Goal: Task Accomplishment & Management: Complete application form

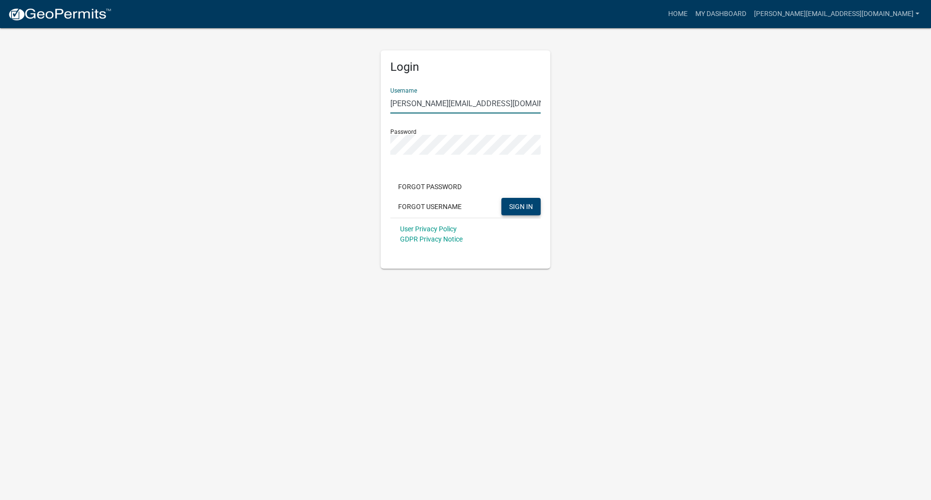
click at [530, 207] on span "SIGN IN" at bounding box center [521, 206] width 24 height 8
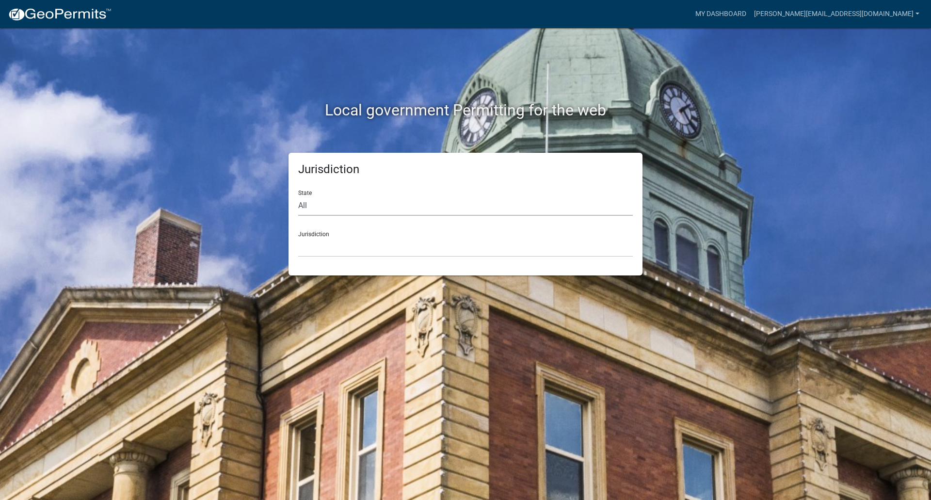
click at [312, 207] on select "All [US_STATE] [US_STATE] [US_STATE] [US_STATE] [US_STATE] [US_STATE] [US_STATE…" at bounding box center [465, 206] width 335 height 20
select select "[US_STATE]"
click at [298, 196] on select "All [US_STATE] [US_STATE] [US_STATE] [US_STATE] [US_STATE] [US_STATE] [US_STATE…" at bounding box center [465, 206] width 335 height 20
click at [312, 245] on select "City of [GEOGRAPHIC_DATA], [US_STATE] City of [GEOGRAPHIC_DATA], [US_STATE] Cit…" at bounding box center [465, 247] width 335 height 20
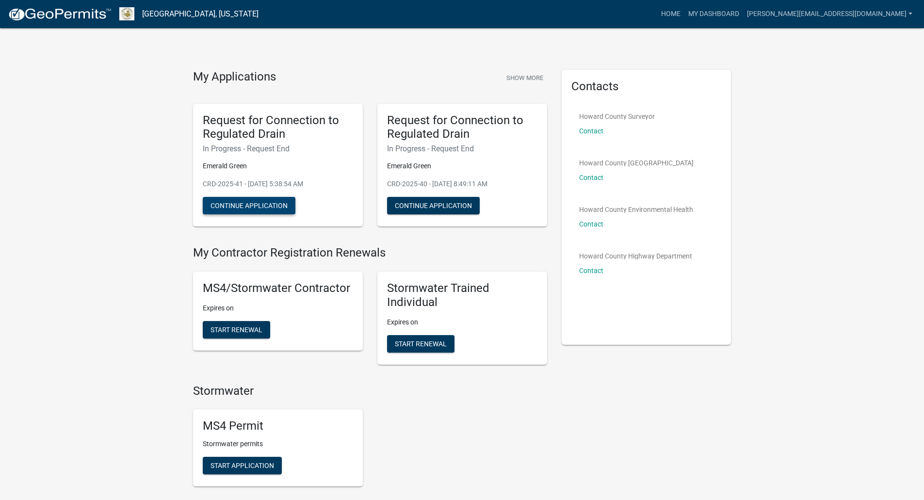
click at [246, 208] on button "Continue Application" at bounding box center [249, 205] width 93 height 17
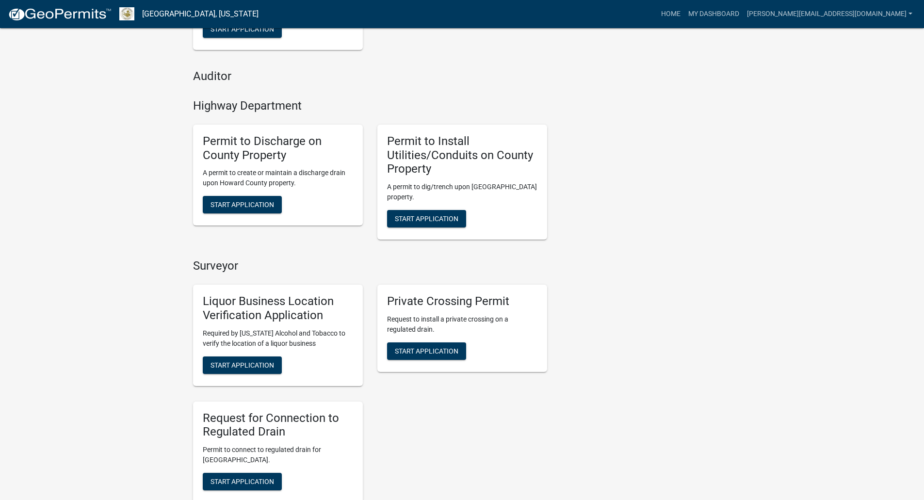
scroll to position [485, 0]
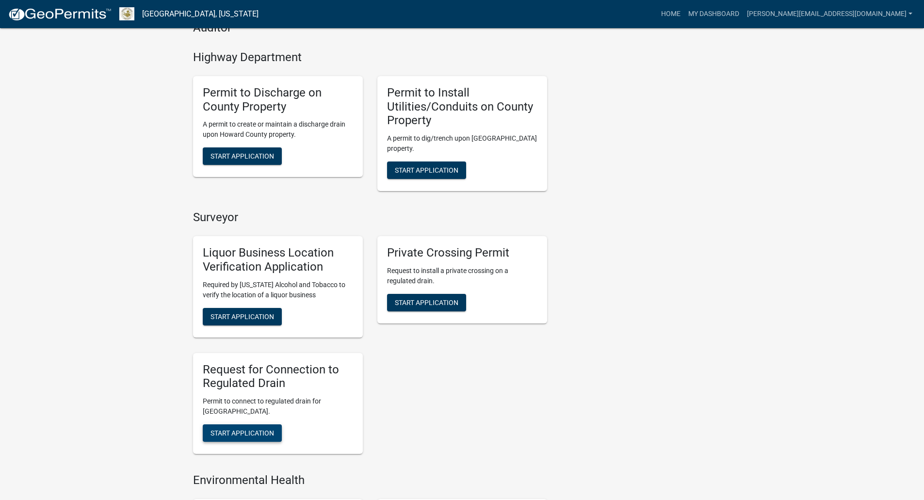
click at [252, 437] on button "Start Application" at bounding box center [242, 432] width 79 height 17
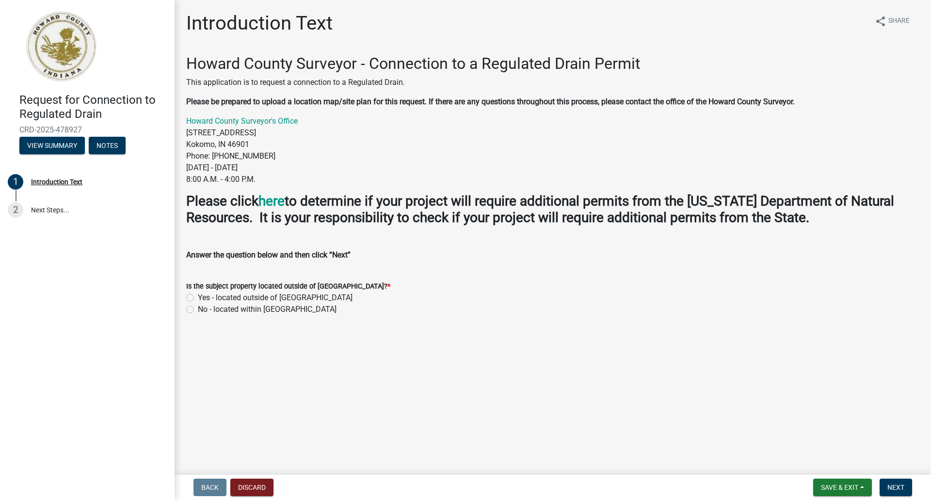
click at [198, 310] on label "No - located within [GEOGRAPHIC_DATA]" at bounding box center [267, 309] width 139 height 12
click at [198, 310] on input "No - located within [GEOGRAPHIC_DATA]" at bounding box center [201, 306] width 6 height 6
radio input "true"
click at [894, 494] on button "Next" at bounding box center [895, 487] width 32 height 17
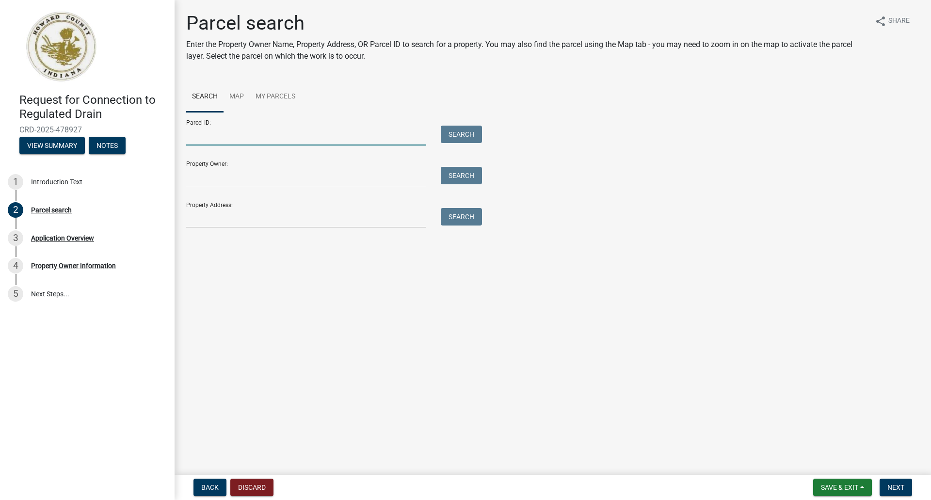
click at [336, 131] on input "Parcel ID:" at bounding box center [306, 136] width 240 height 20
click at [214, 137] on input "Parcel ID:" at bounding box center [306, 136] width 240 height 20
paste input "34-11-12-400-007.000-016"
type input "34-11-12-400-007.000-016"
click at [465, 135] on button "Search" at bounding box center [461, 134] width 41 height 17
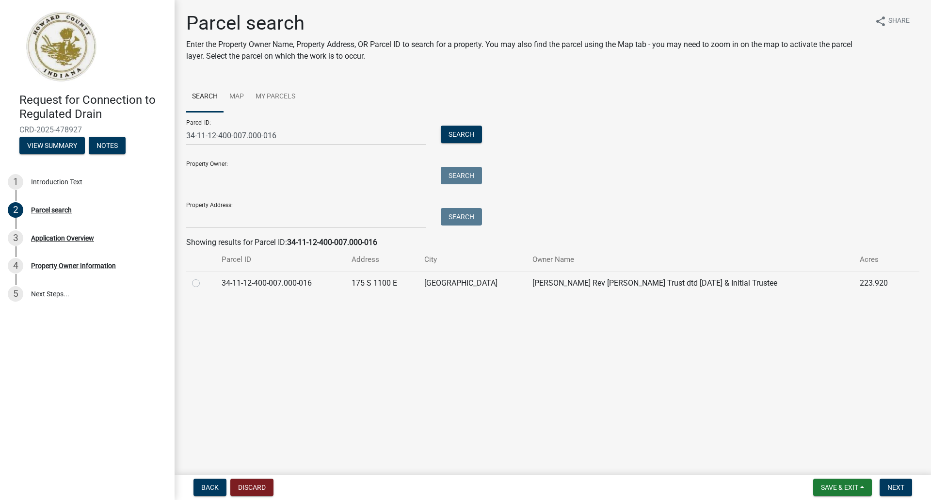
click at [526, 284] on td "[PERSON_NAME] Rev [PERSON_NAME] Trust dtd [DATE] & Initial Trustee" at bounding box center [689, 283] width 327 height 24
click at [204, 277] on label at bounding box center [204, 277] width 0 height 0
click at [204, 284] on input "radio" at bounding box center [207, 280] width 6 height 6
radio input "true"
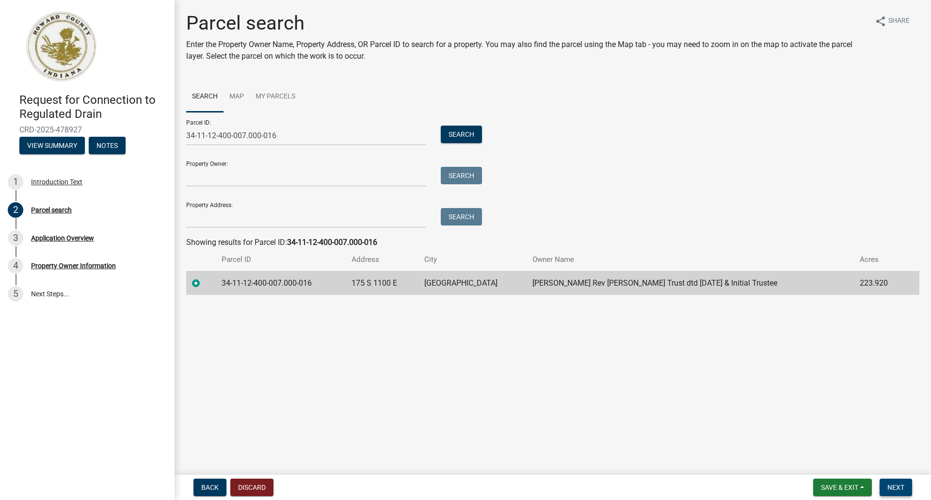
click at [907, 487] on button "Next" at bounding box center [895, 487] width 32 height 17
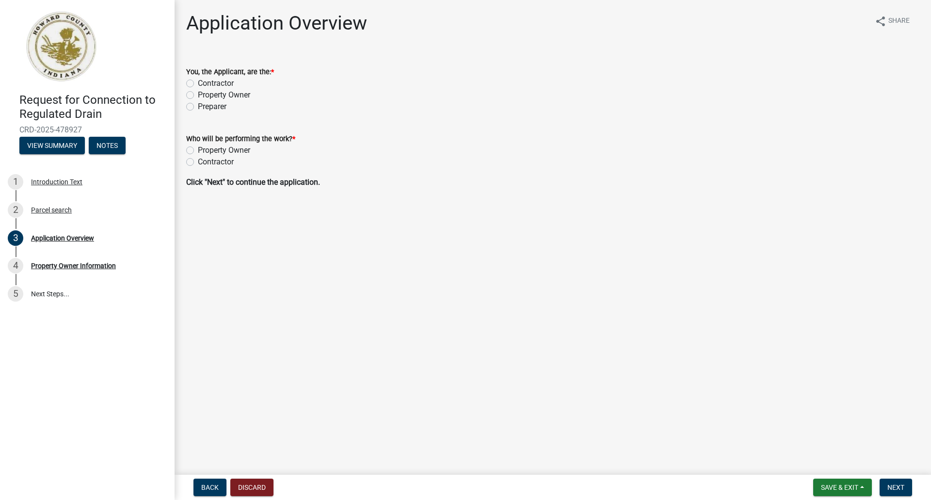
click at [198, 81] on label "Contractor" at bounding box center [216, 84] width 36 height 12
click at [198, 81] on input "Contractor" at bounding box center [201, 81] width 6 height 6
radio input "true"
click at [198, 165] on label "Contractor" at bounding box center [216, 162] width 36 height 12
click at [198, 162] on input "Contractor" at bounding box center [201, 159] width 6 height 6
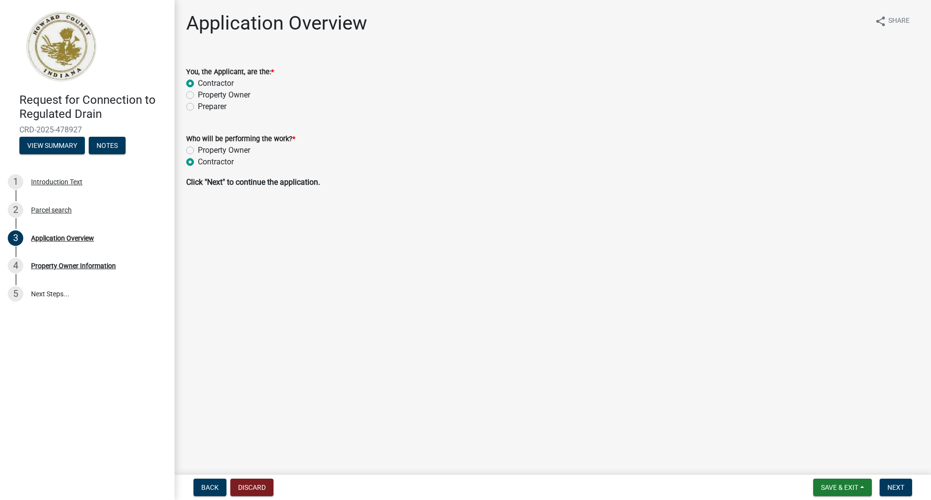
radio input "true"
click at [893, 482] on button "Next" at bounding box center [895, 487] width 32 height 17
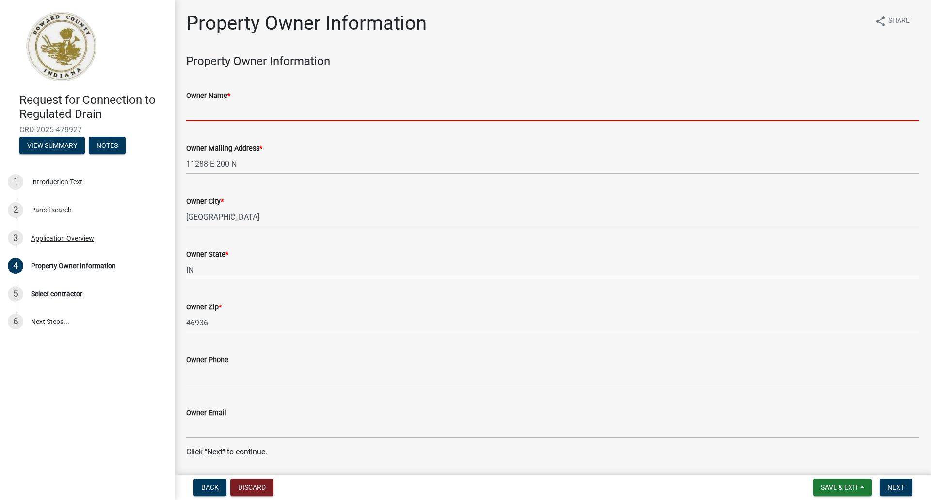
click at [195, 114] on input "Owner Name *" at bounding box center [552, 111] width 733 height 20
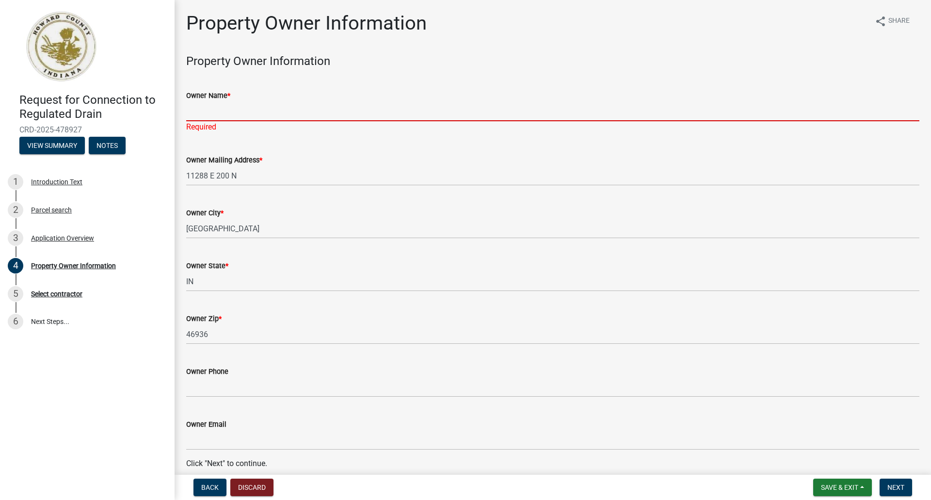
click at [207, 111] on input "Owner Name *" at bounding box center [552, 111] width 733 height 20
paste input "[PERSON_NAME] Rev [PERSON_NAME] Trust dtd [DATE] & Initial Trustee"
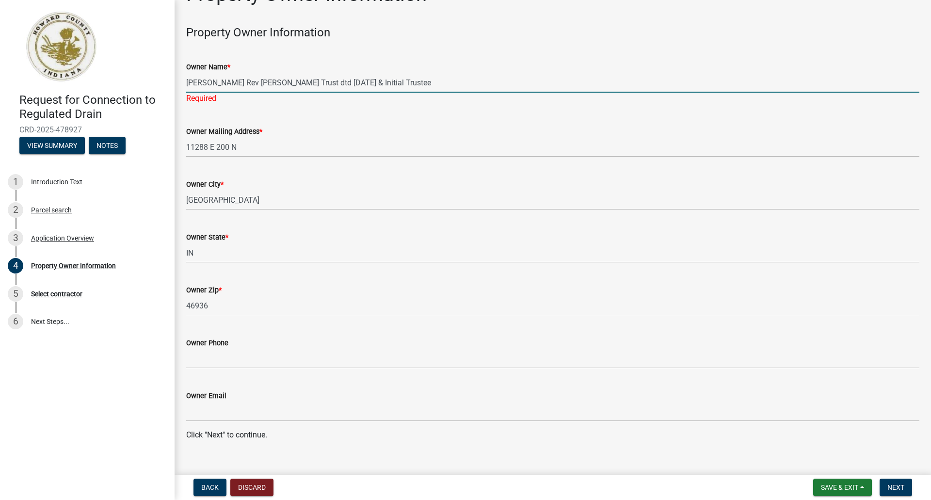
scroll to position [44, 0]
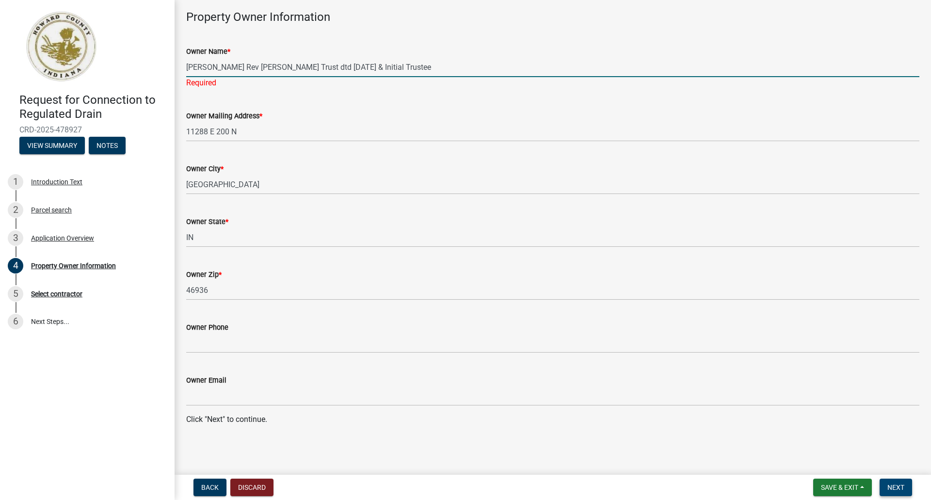
type input "[PERSON_NAME] Rev [PERSON_NAME] Trust dtd [DATE] & Initial Trustee"
click at [897, 489] on span "Next" at bounding box center [895, 487] width 17 height 8
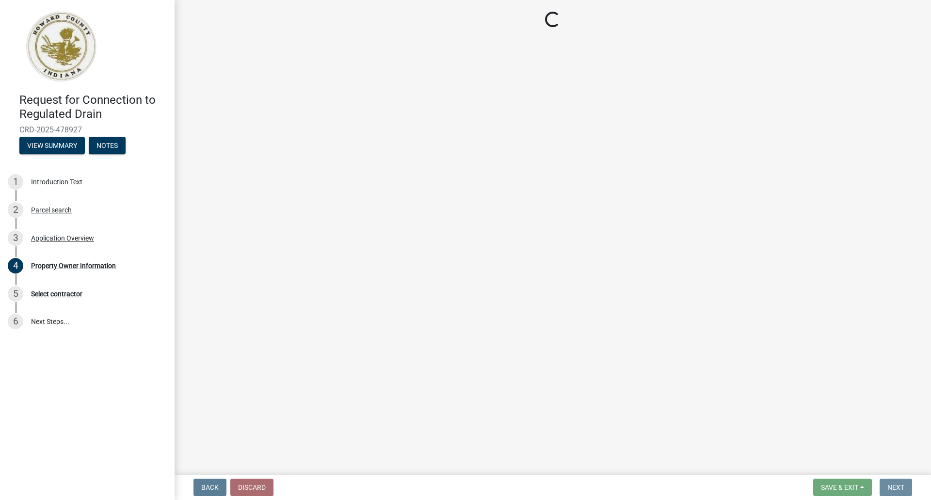
scroll to position [0, 0]
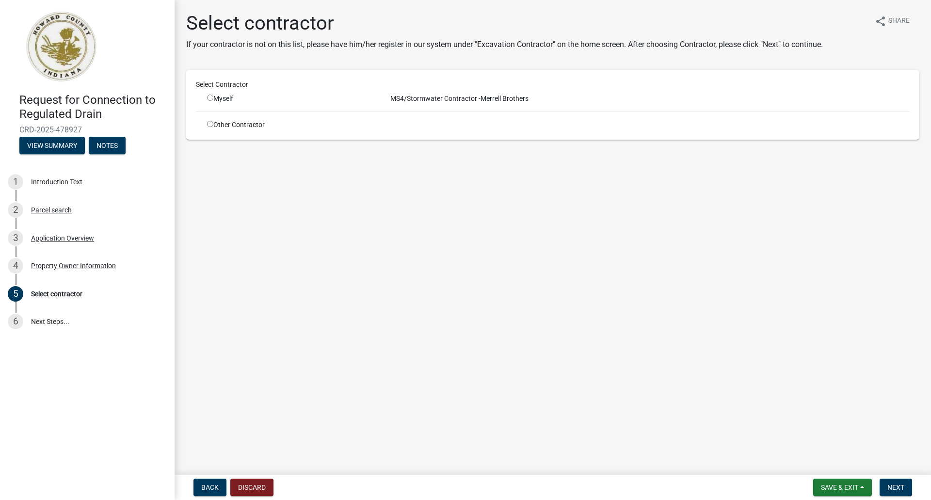
click at [209, 96] on input "radio" at bounding box center [210, 98] width 6 height 6
radio input "true"
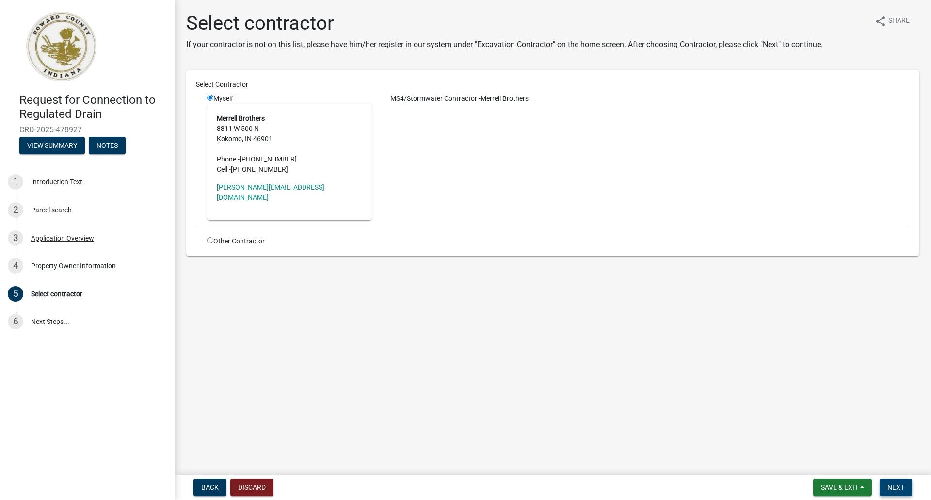
click at [904, 486] on span "Next" at bounding box center [895, 487] width 17 height 8
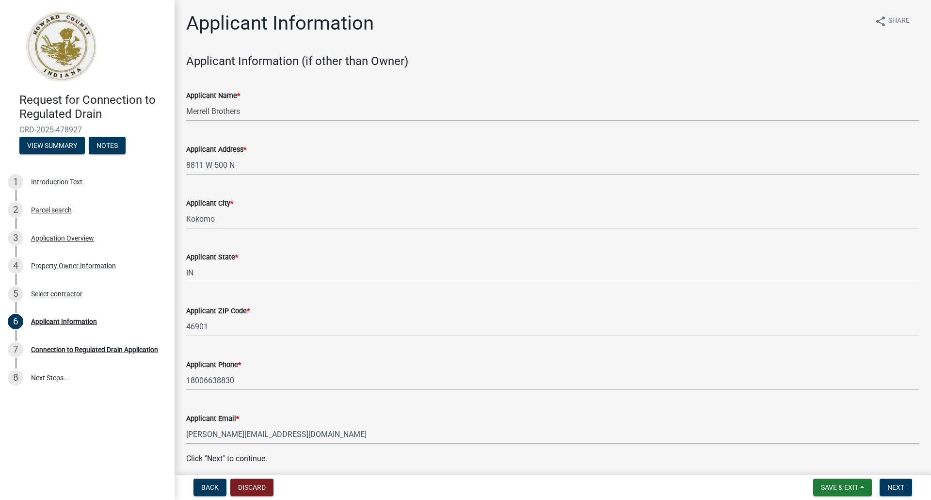
scroll to position [39, 0]
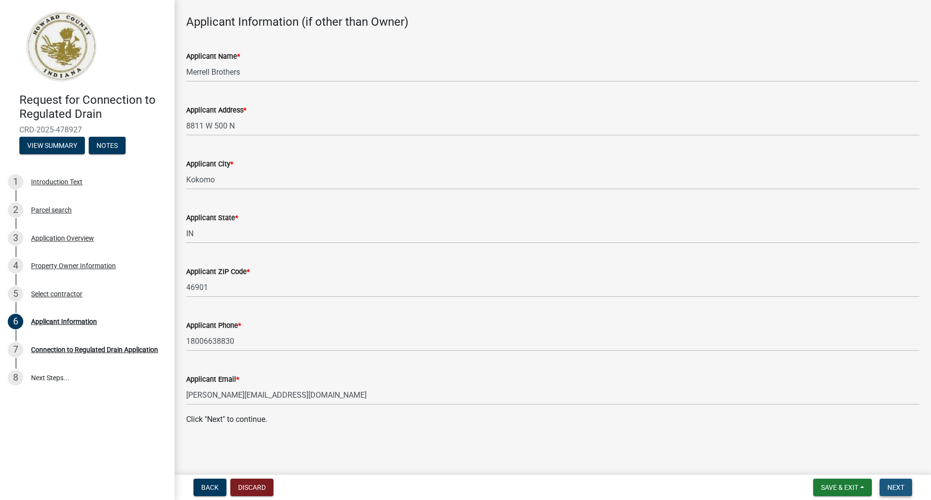
click at [903, 487] on span "Next" at bounding box center [895, 487] width 17 height 8
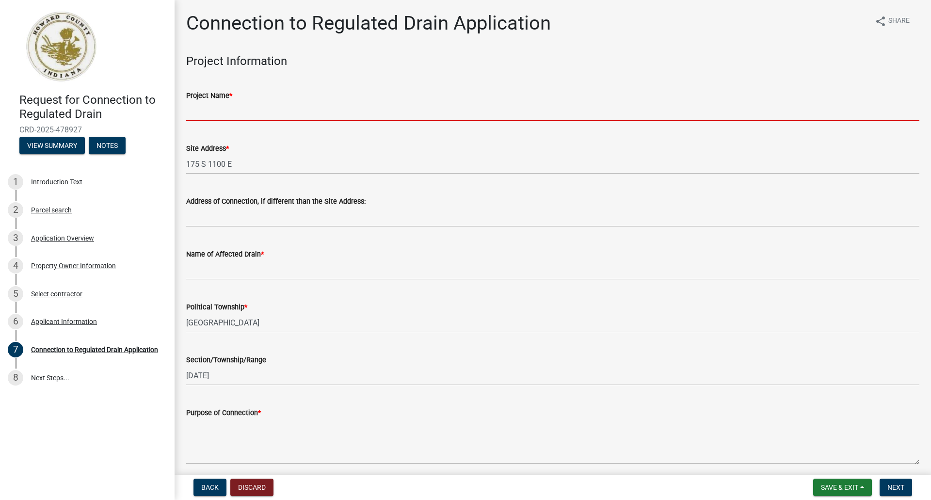
click at [205, 108] on input "Project Name *" at bounding box center [552, 111] width 733 height 20
type input "Emerald Green"
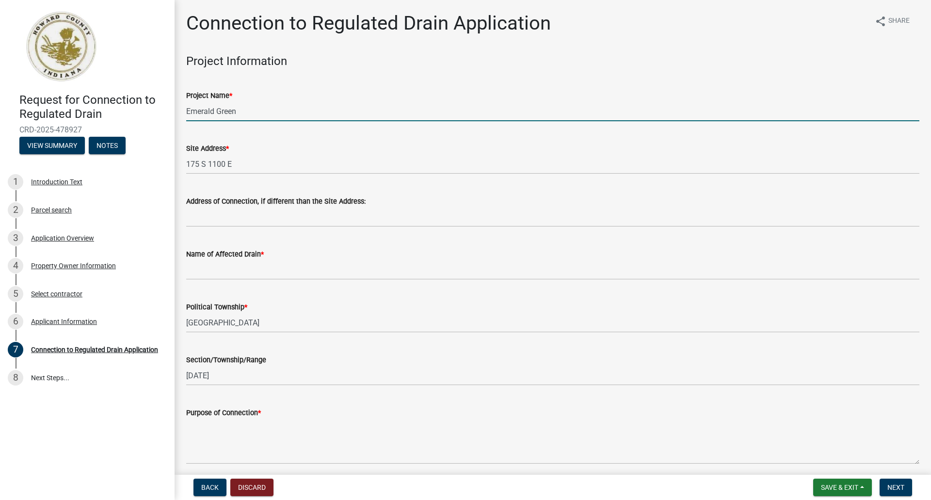
scroll to position [48, 0]
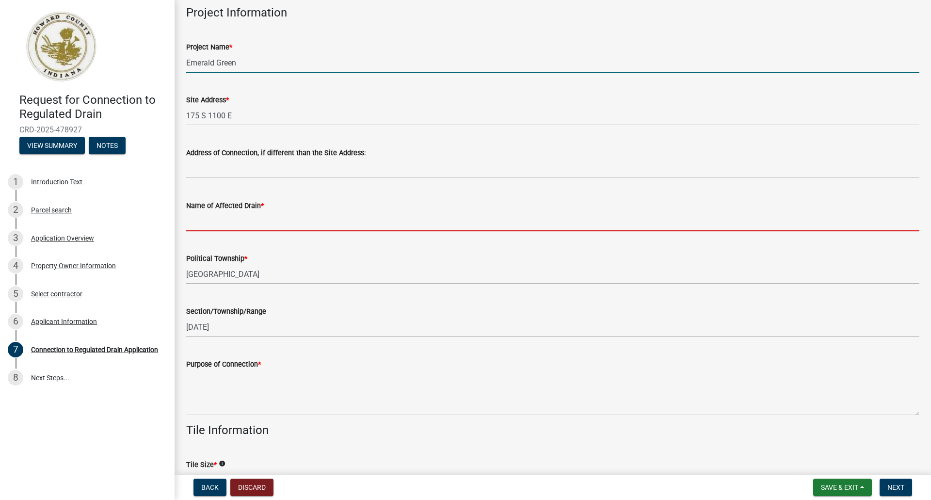
click at [228, 220] on input "Name of Affected Drain *" at bounding box center [552, 221] width 733 height 20
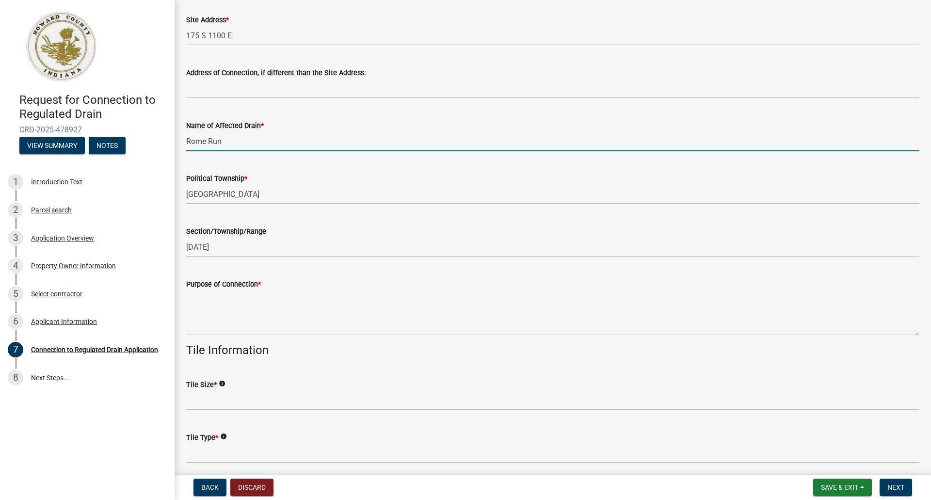
scroll to position [145, 0]
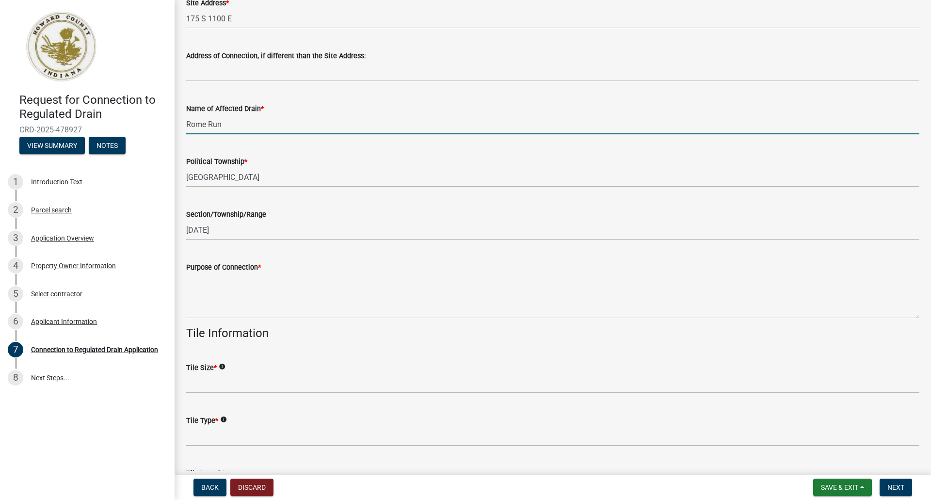
type input "Rome Run"
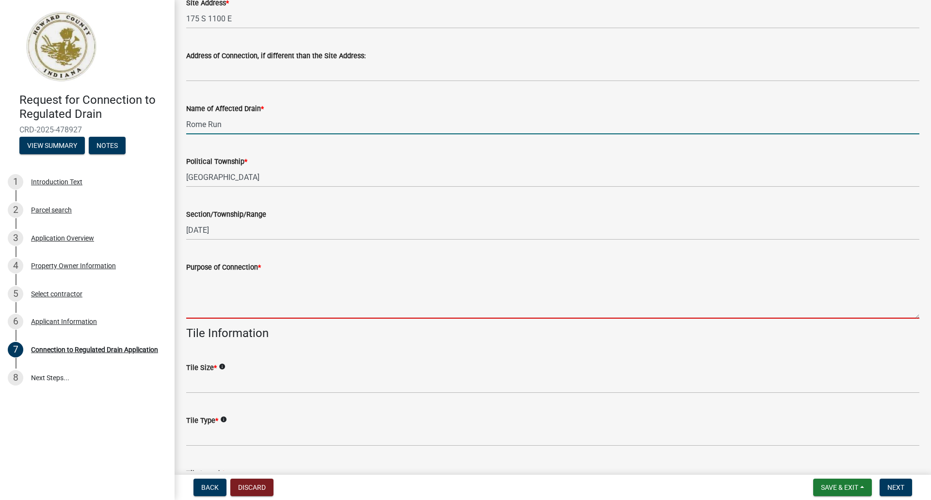
click at [191, 305] on textarea "Purpose of Connection *" at bounding box center [552, 296] width 733 height 46
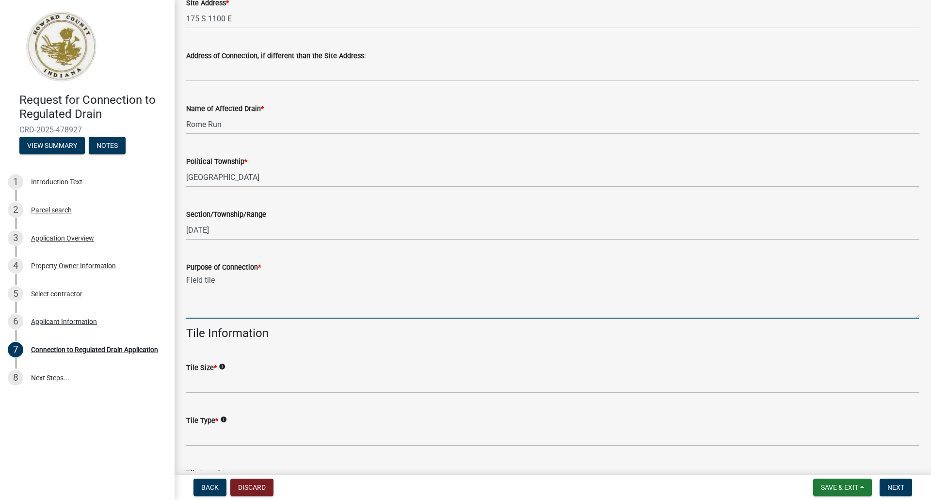
type textarea "Field tile"
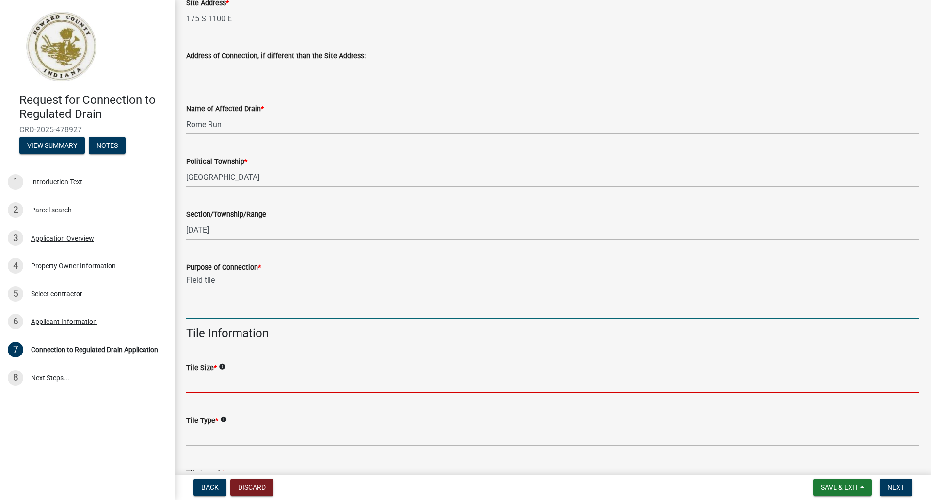
click at [198, 383] on input "Tile Size *" at bounding box center [552, 383] width 733 height 20
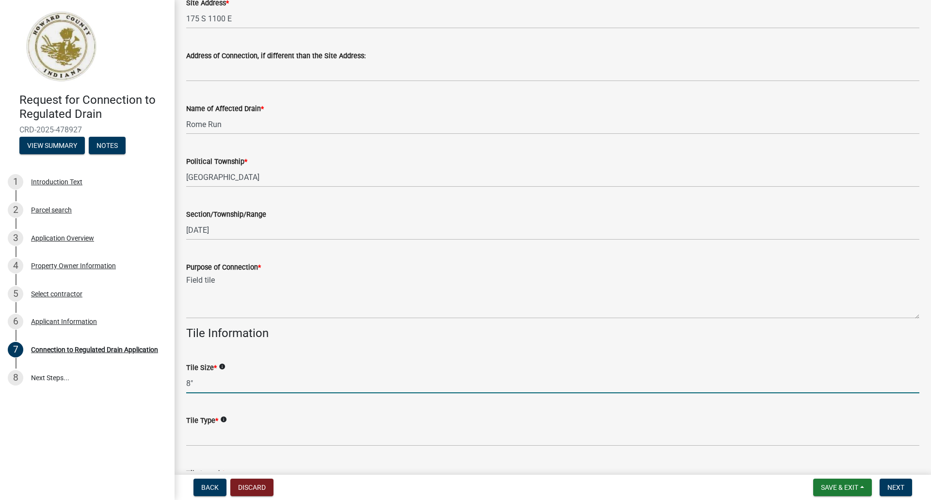
type input "8""
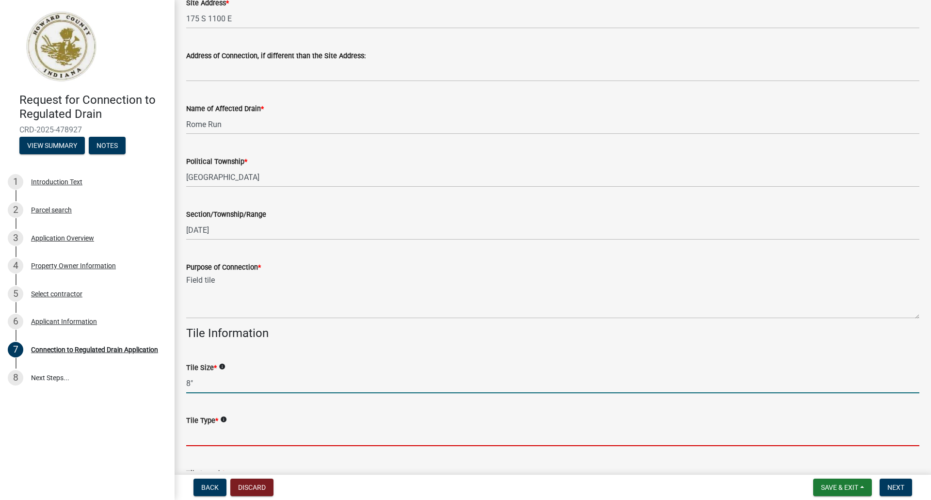
click at [200, 436] on input "Tile Type *" at bounding box center [552, 436] width 733 height 20
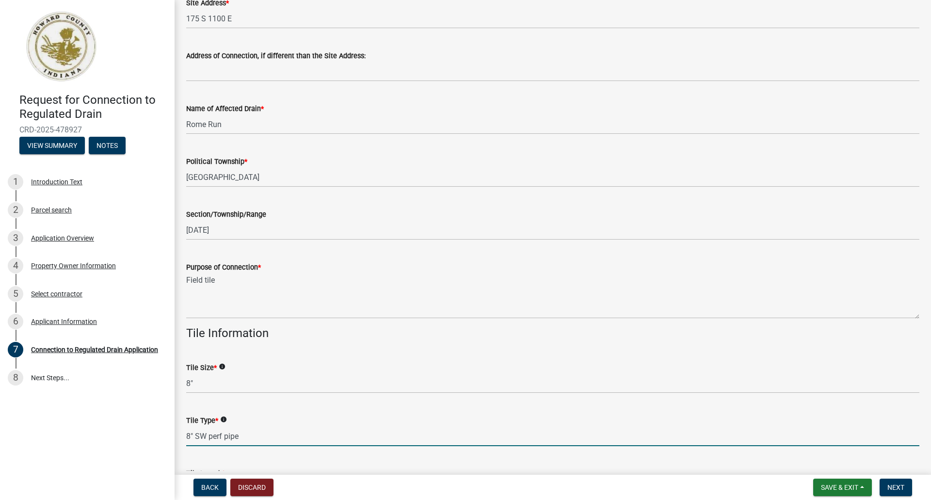
type input "8" SW perf pipe"
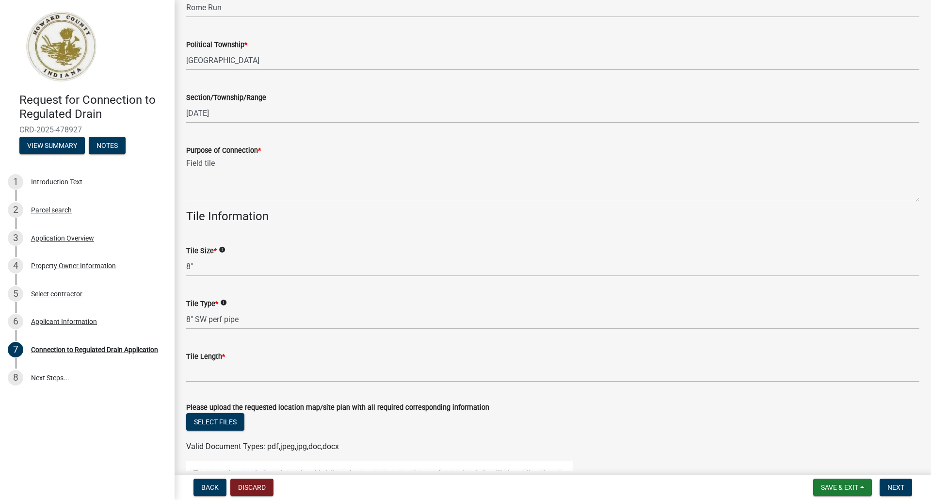
scroll to position [242, 0]
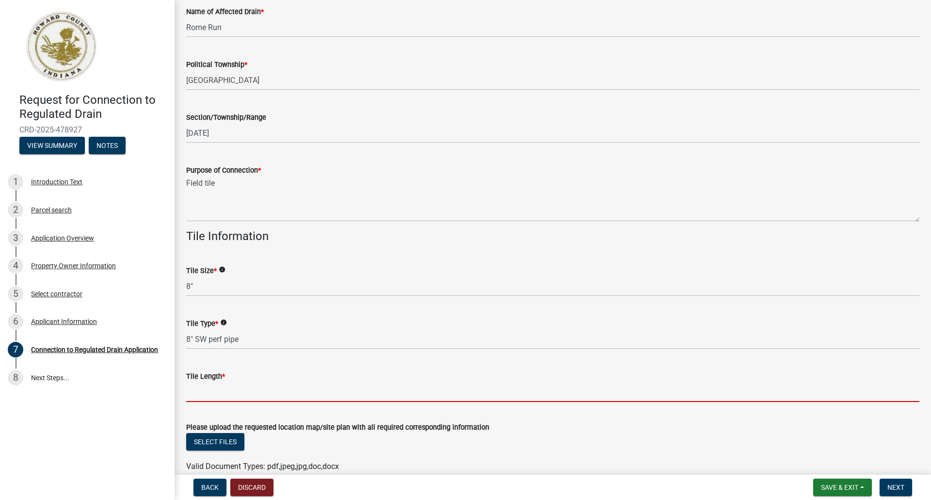
click at [193, 392] on input "Tile Length *" at bounding box center [552, 392] width 733 height 20
type input "3,000 ft"
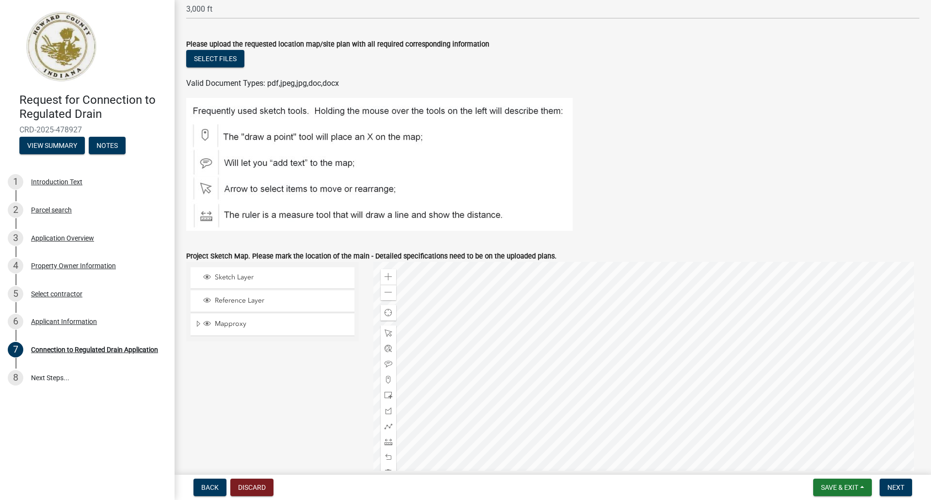
scroll to position [582, 0]
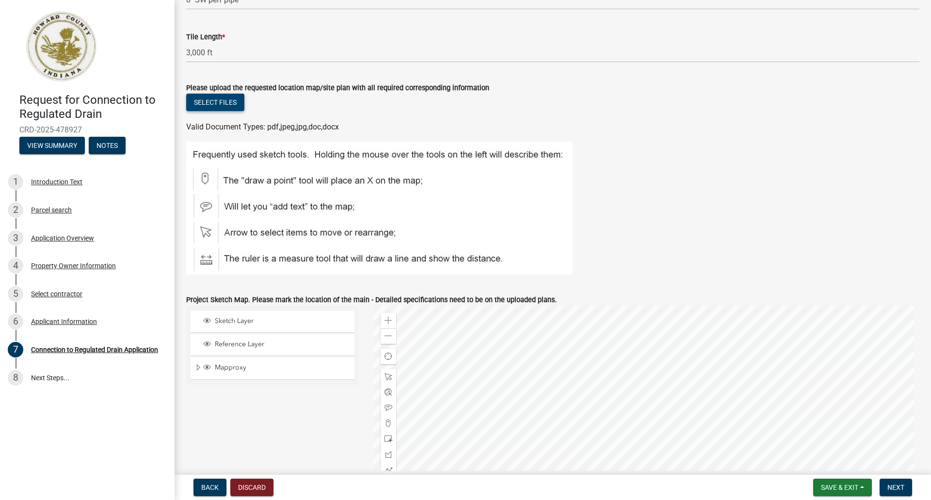
click at [221, 102] on button "Select files" at bounding box center [215, 102] width 58 height 17
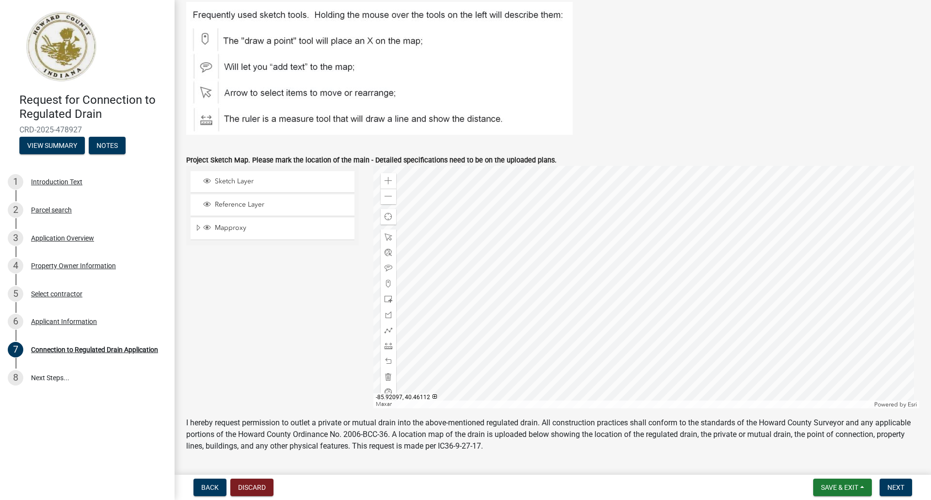
scroll to position [776, 0]
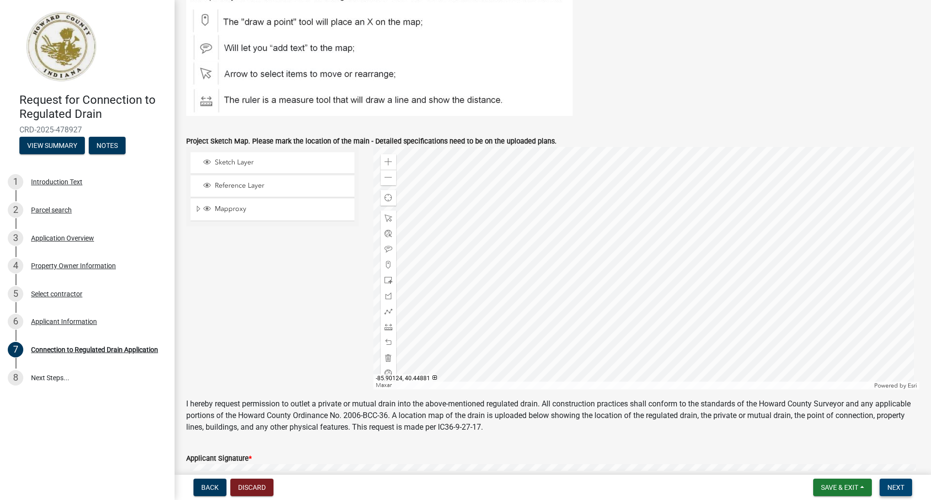
click at [890, 487] on span "Next" at bounding box center [895, 487] width 17 height 8
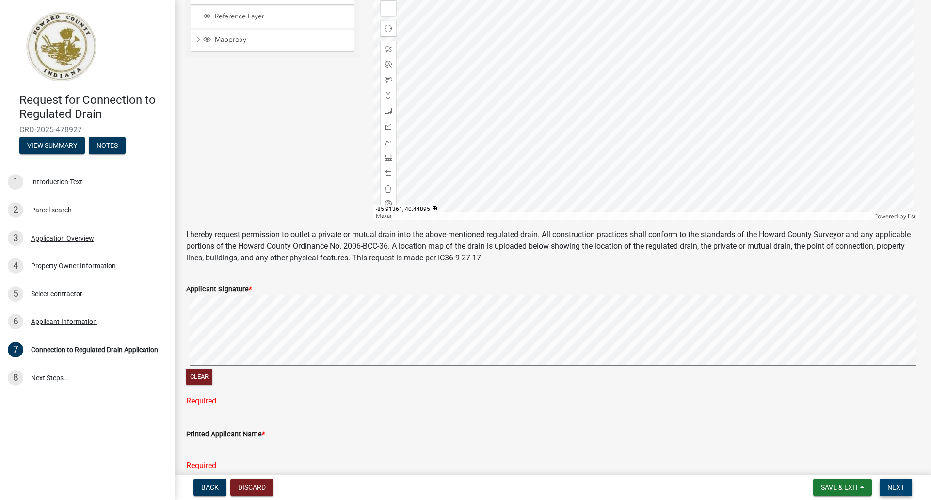
scroll to position [970, 0]
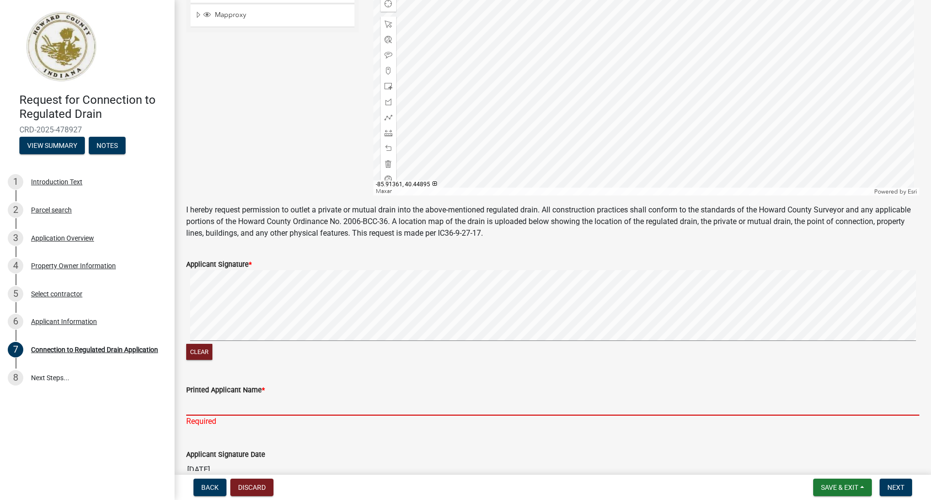
click at [206, 409] on input "Printed Applicant Name *" at bounding box center [552, 406] width 733 height 20
type input "[PERSON_NAME]"
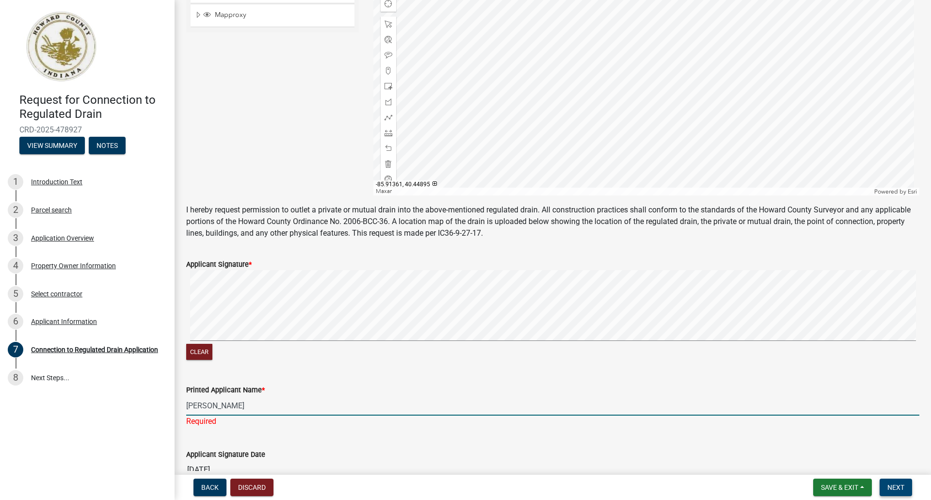
click at [889, 483] on span "Next" at bounding box center [895, 487] width 17 height 8
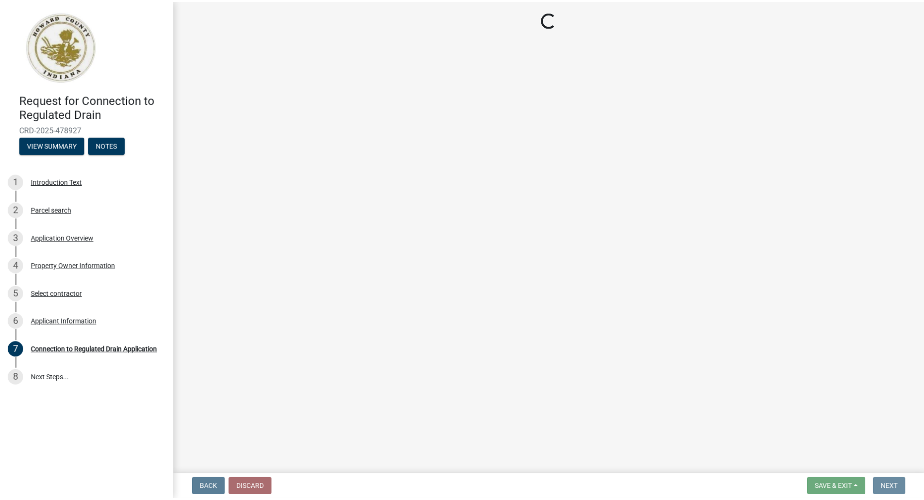
scroll to position [0, 0]
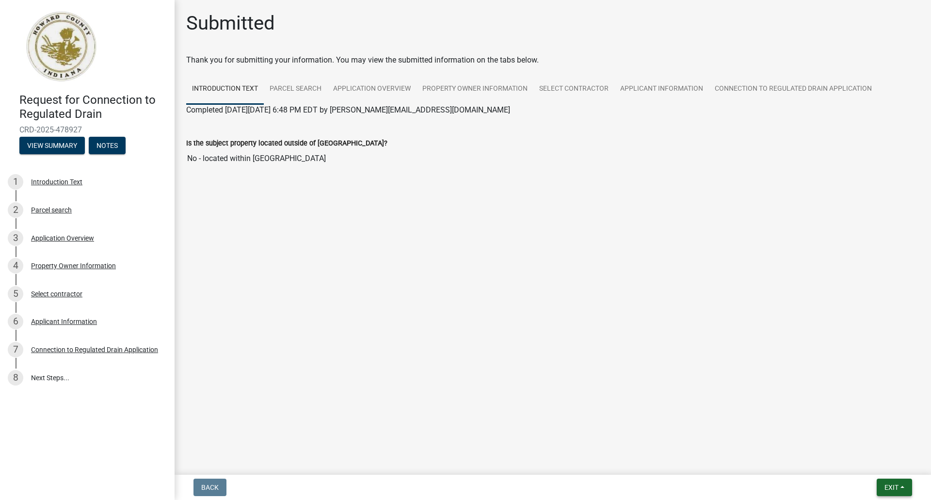
click at [889, 488] on span "Exit" at bounding box center [891, 487] width 14 height 8
click at [861, 463] on button "Save & Exit" at bounding box center [873, 461] width 78 height 23
